Goal: Find specific page/section

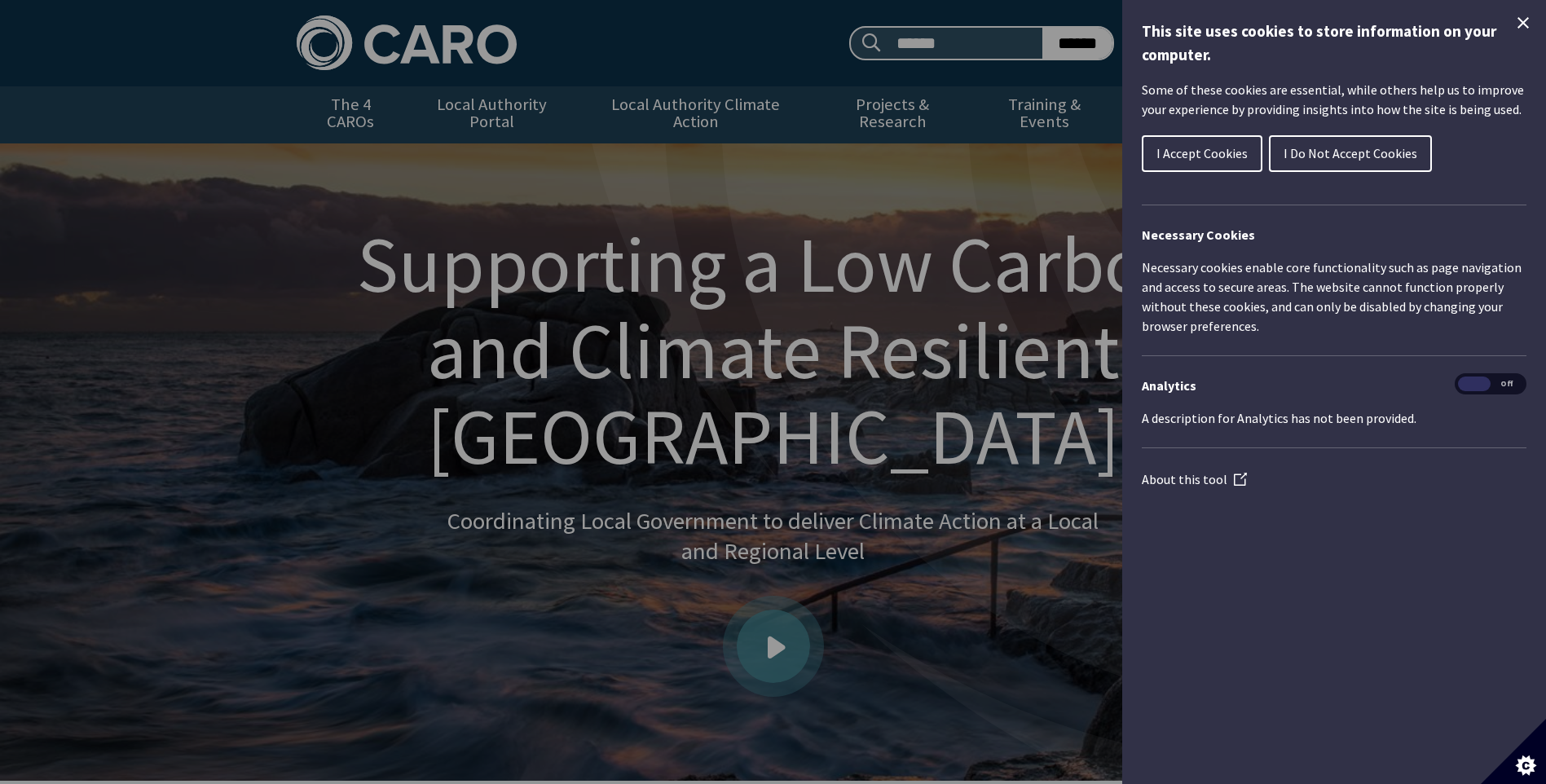
click at [980, 201] on div "Cookie preferences" at bounding box center [773, 392] width 1546 height 784
click at [1522, 24] on icon "Close Cookie Control" at bounding box center [1522, 22] width 11 height 11
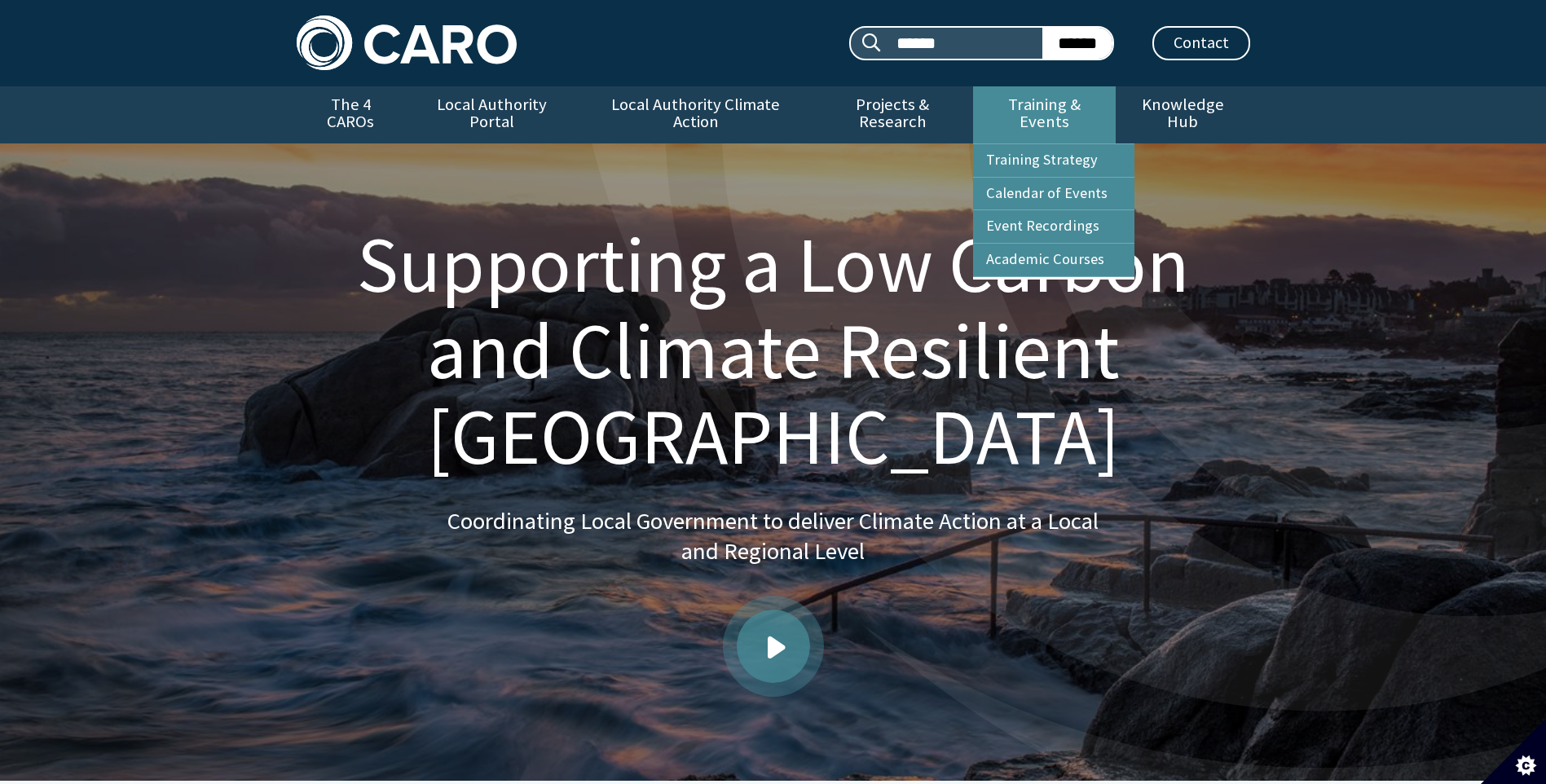
click at [1037, 101] on link "Training & Events" at bounding box center [1044, 115] width 143 height 57
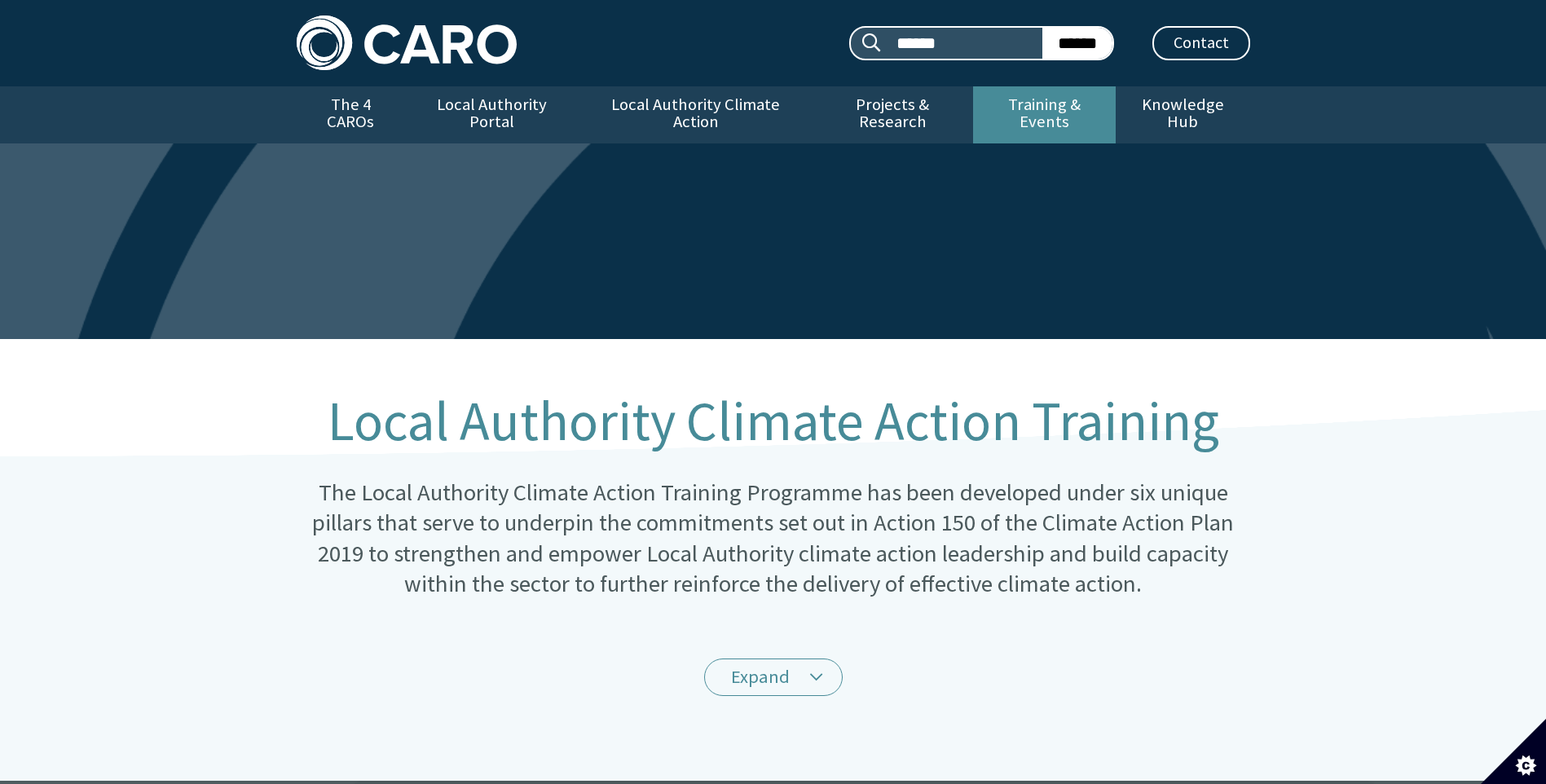
click at [1038, 109] on link "Training & Events" at bounding box center [1044, 115] width 143 height 57
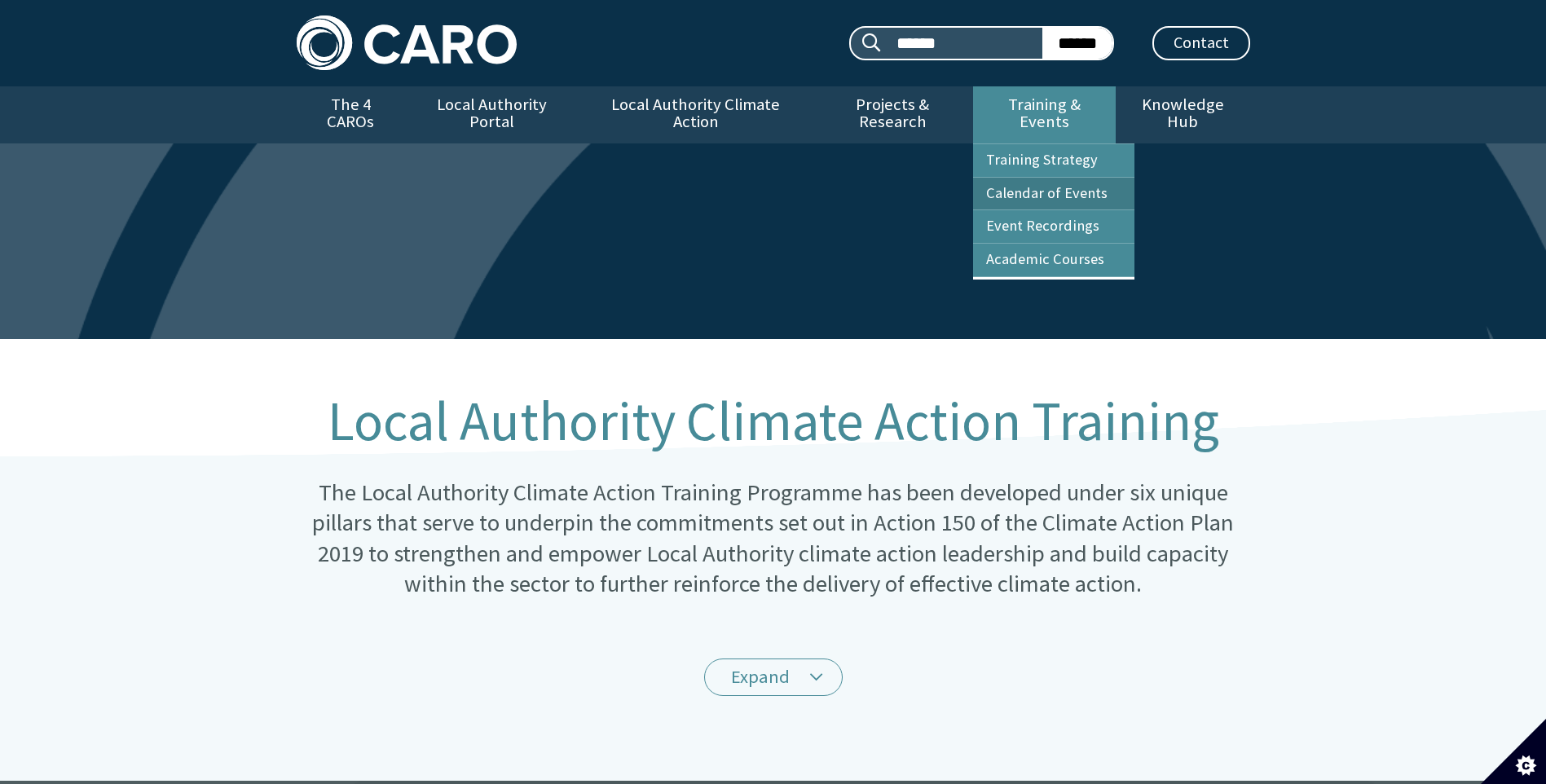
click at [1029, 177] on link "Calendar of Events" at bounding box center [1053, 193] width 161 height 33
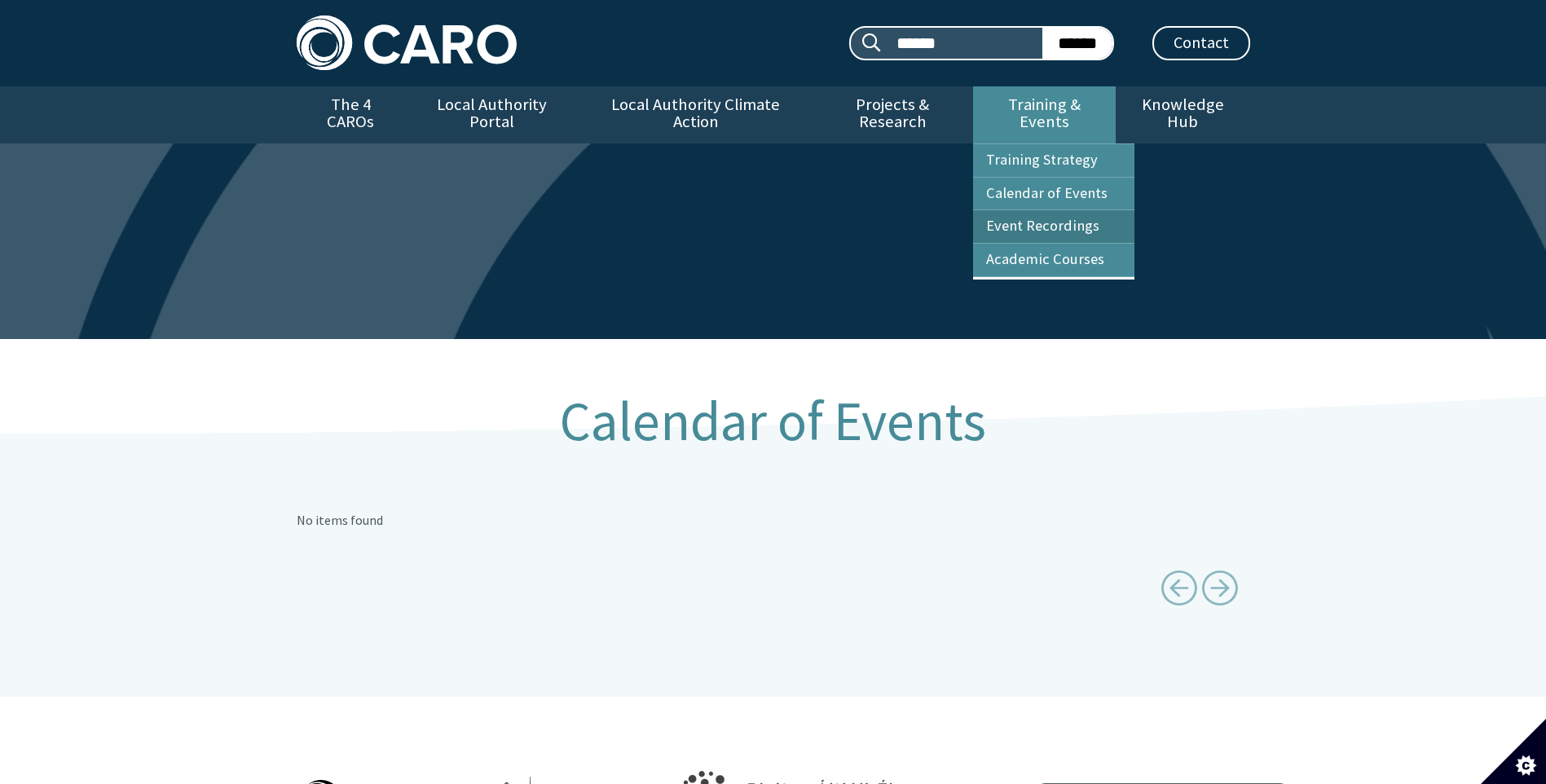
click at [1037, 211] on link "Event Recordings" at bounding box center [1053, 227] width 161 height 33
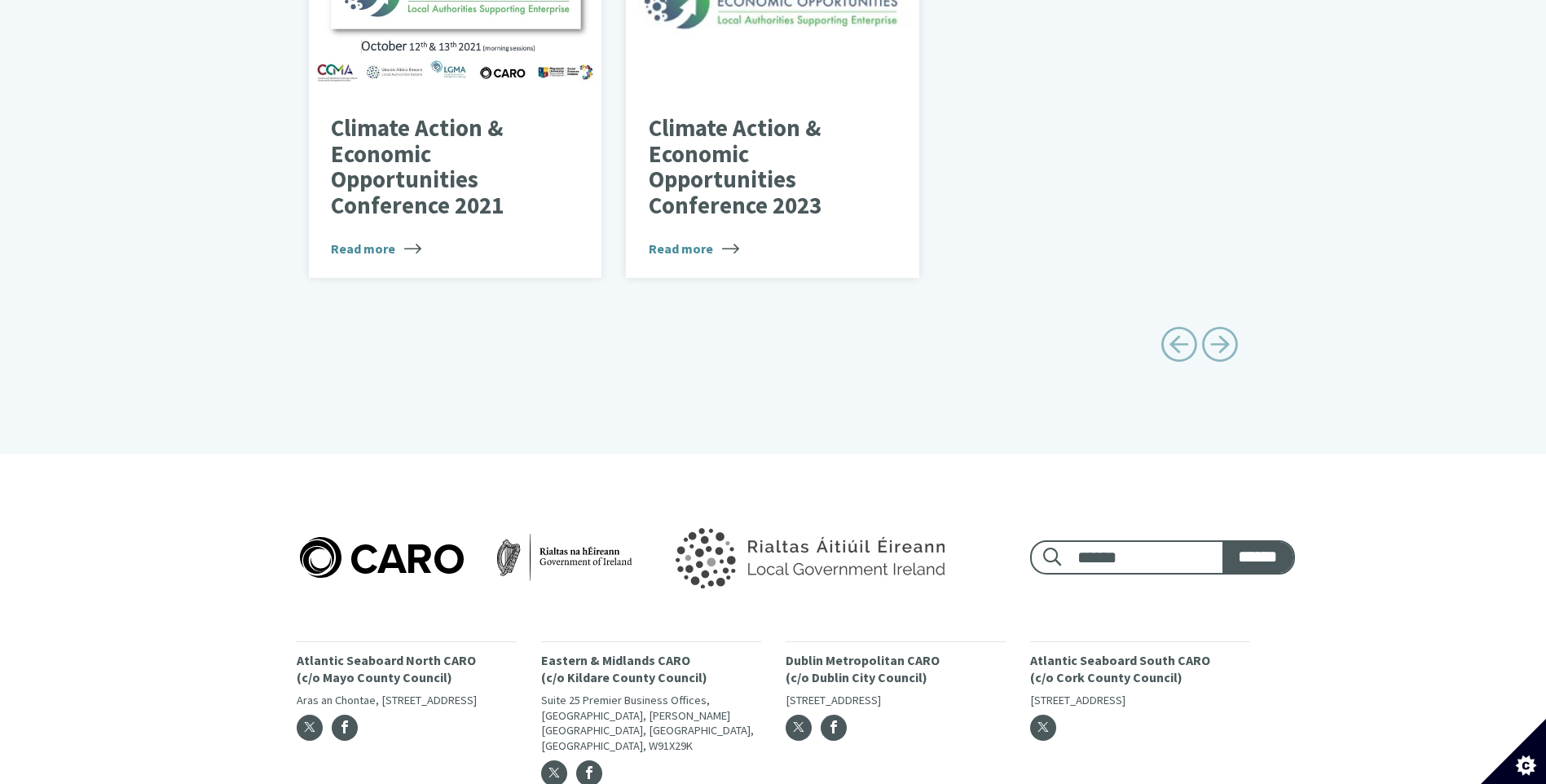
scroll to position [1115, 0]
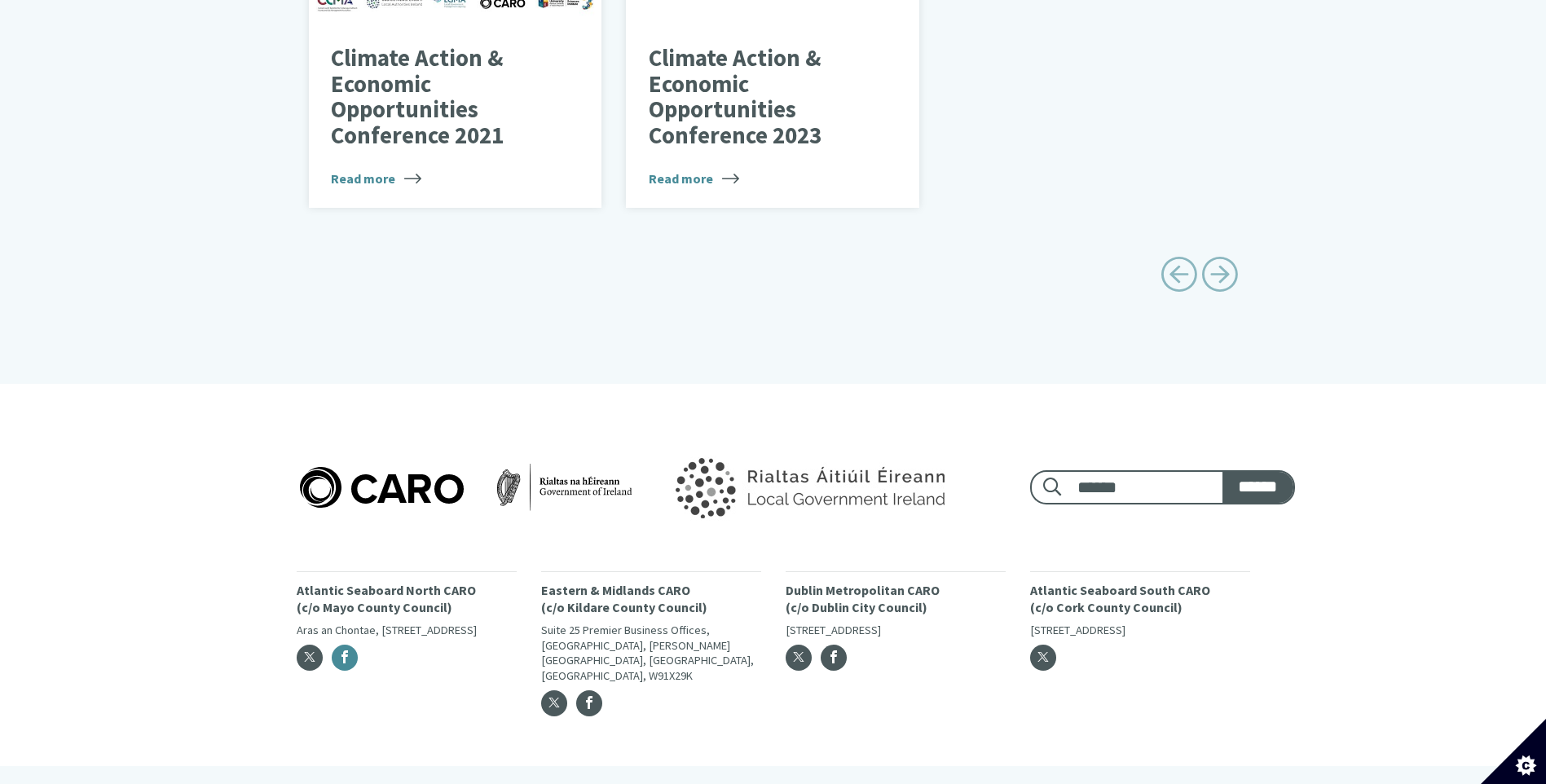
click at [338, 650] on span "Facebook" at bounding box center [344, 656] width 13 height 13
